Goal: Information Seeking & Learning: Learn about a topic

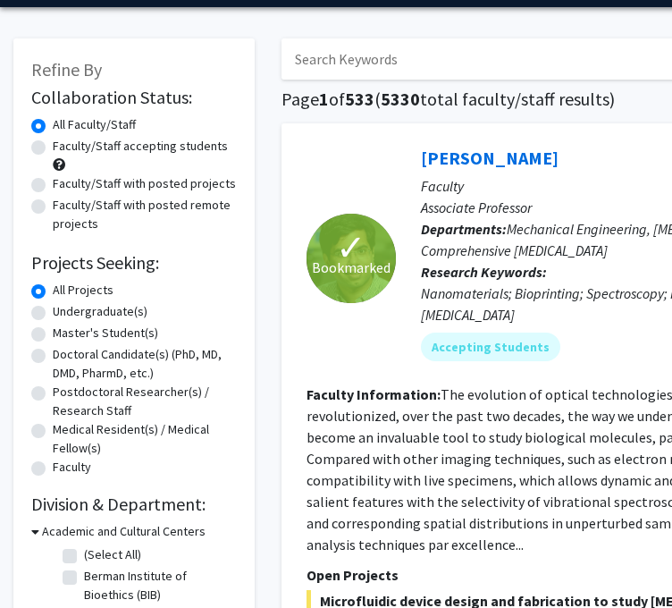
scroll to position [129, 0]
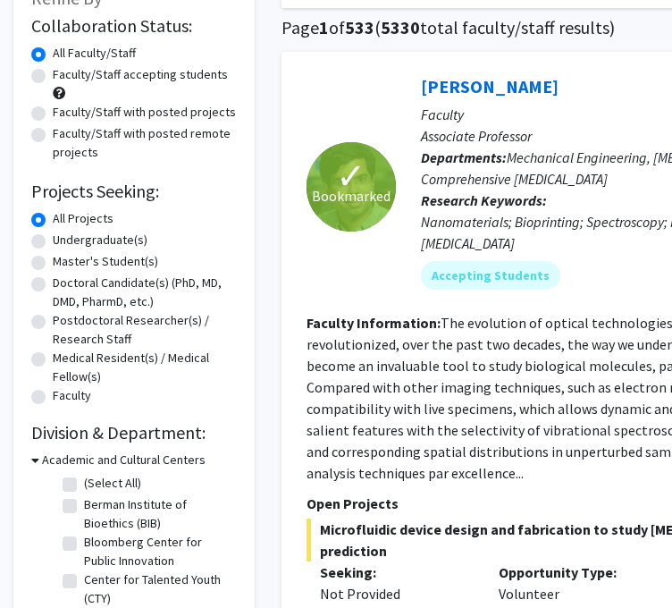
click at [53, 265] on label "Master's Student(s)" at bounding box center [106, 261] width 106 height 19
click at [53, 264] on input "Master's Student(s)" at bounding box center [59, 258] width 12 height 12
radio input "true"
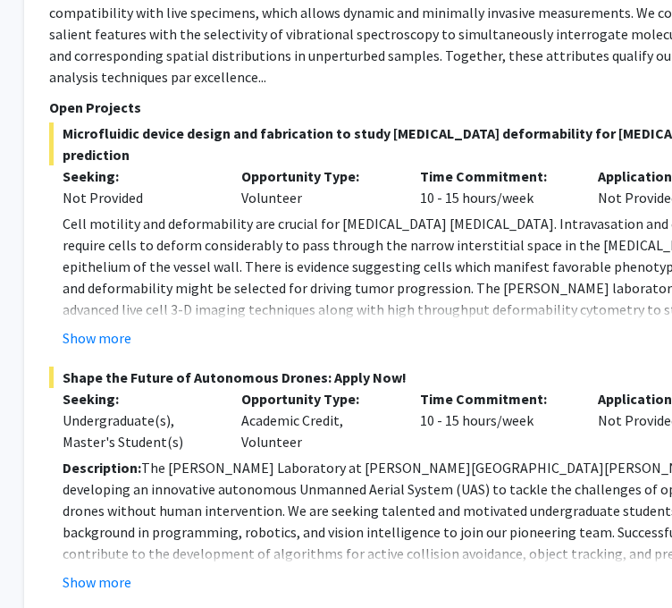
scroll to position [3480, 254]
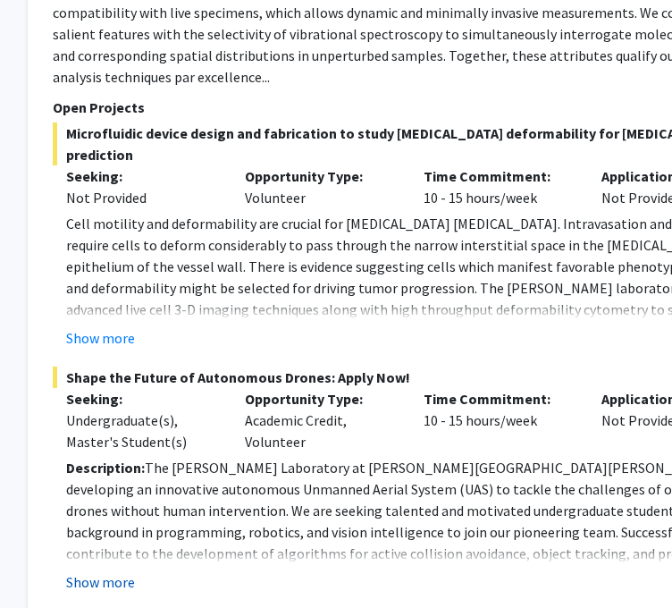
click at [82, 571] on button "Show more" at bounding box center [100, 581] width 69 height 21
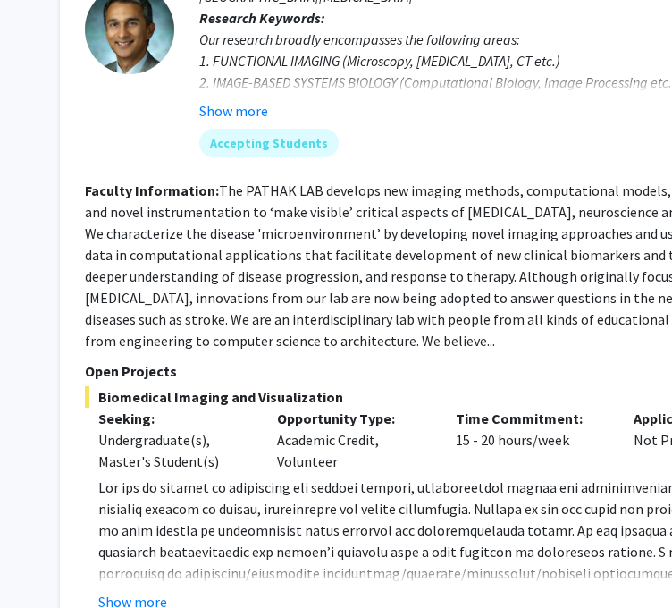
scroll to position [4817, 222]
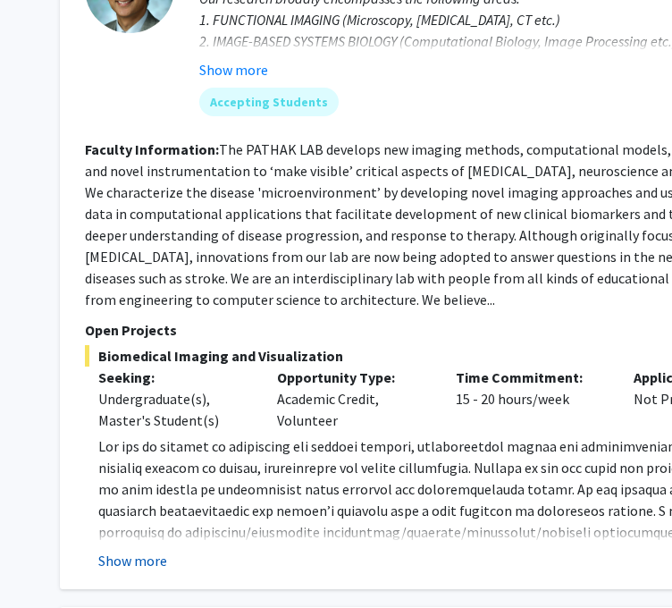
click at [134, 550] on button "Show more" at bounding box center [132, 560] width 69 height 21
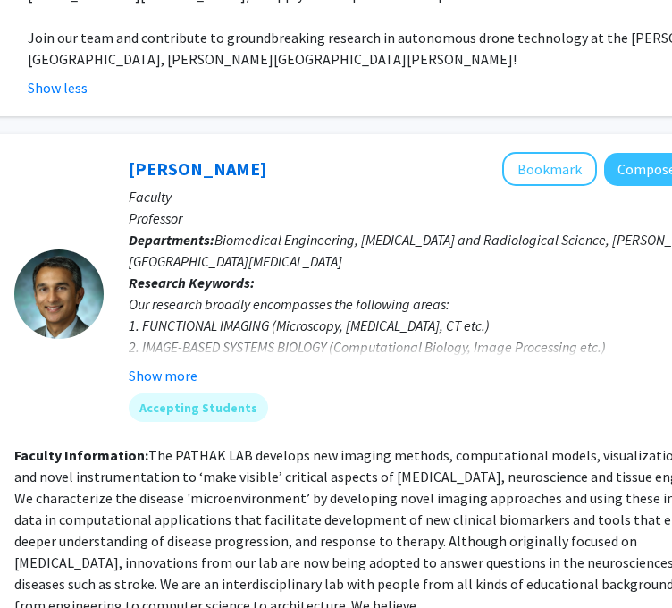
scroll to position [4457, 292]
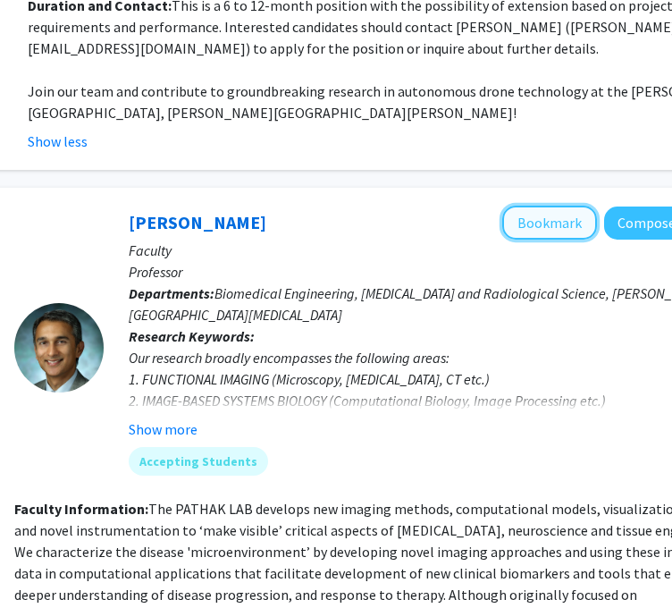
click at [562, 206] on button "Bookmark" at bounding box center [550, 223] width 95 height 34
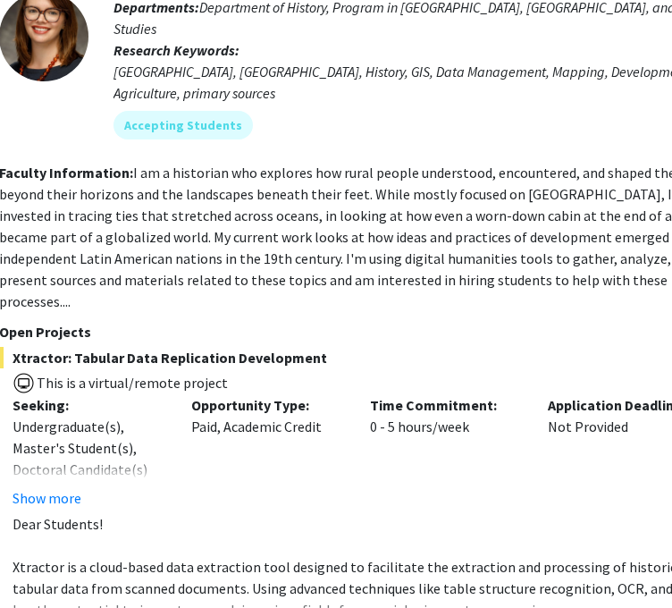
scroll to position [7432, 257]
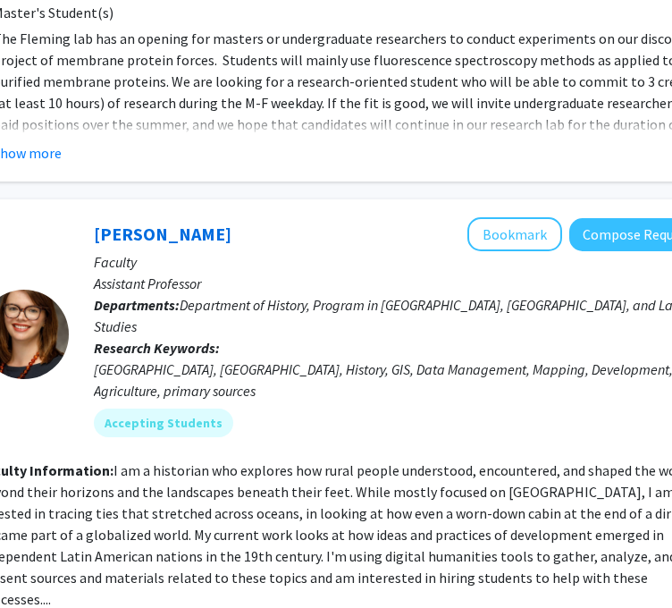
scroll to position [7127, 334]
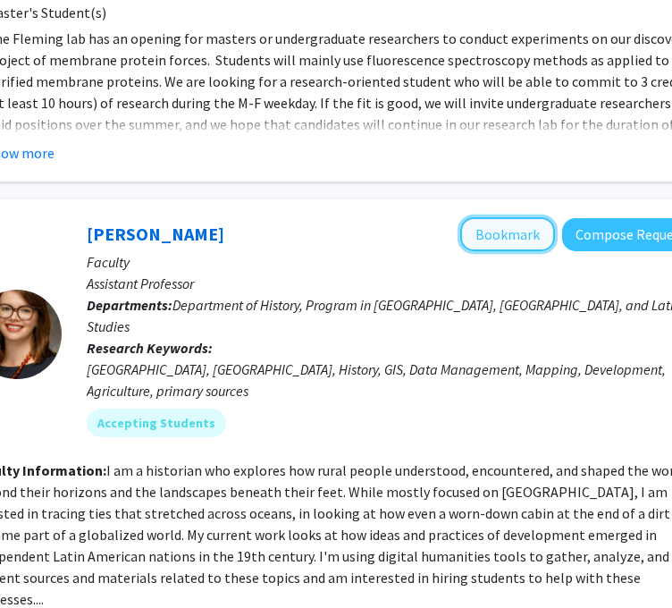
click at [533, 217] on button "Bookmark" at bounding box center [508, 234] width 95 height 34
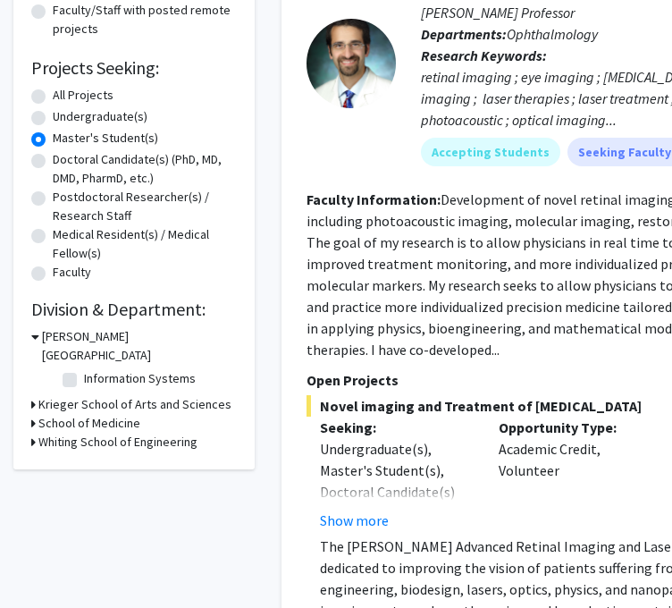
scroll to position [250, 0]
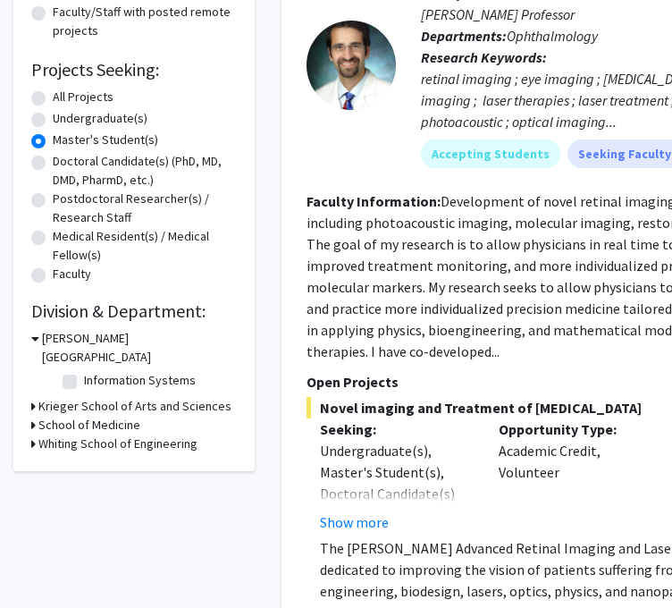
click at [32, 435] on icon at bounding box center [33, 444] width 4 height 19
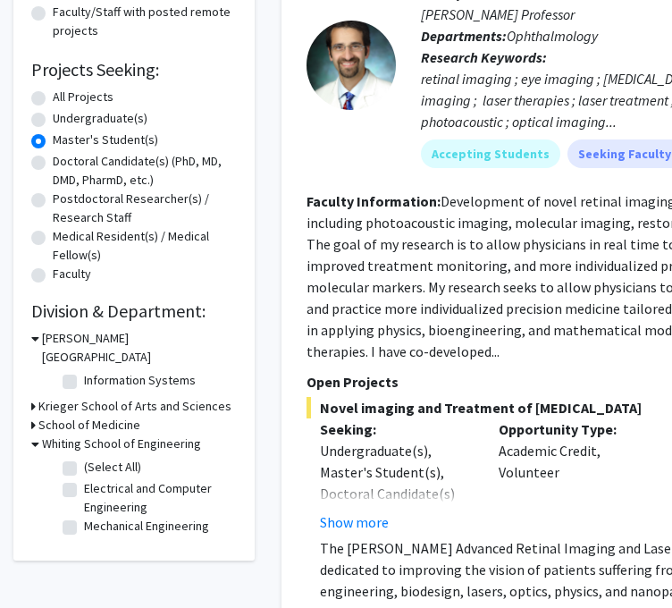
click at [84, 517] on label "Mechanical Engineering" at bounding box center [146, 526] width 125 height 19
click at [84, 517] on input "Mechanical Engineering" at bounding box center [90, 523] width 12 height 12
checkbox input "true"
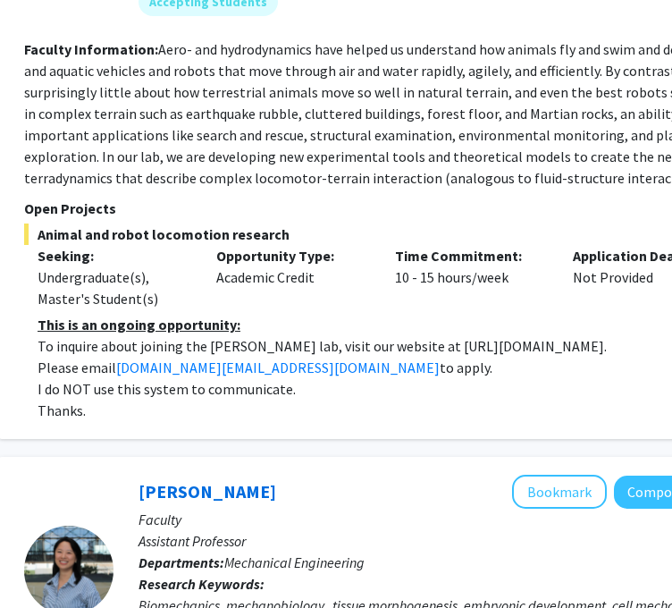
scroll to position [2368, 283]
